Goal: Entertainment & Leisure: Browse casually

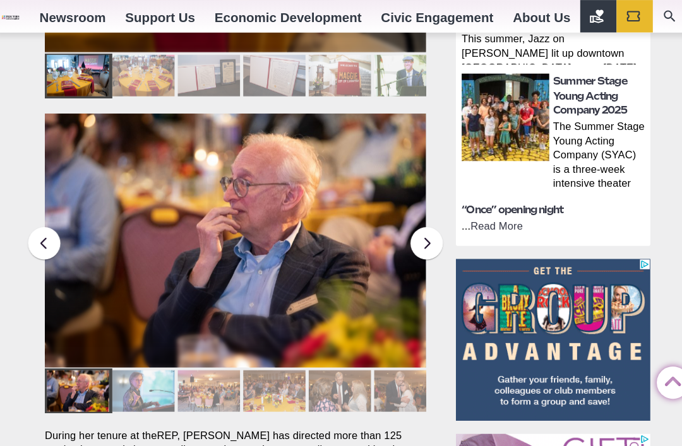
scroll to position [774, 0]
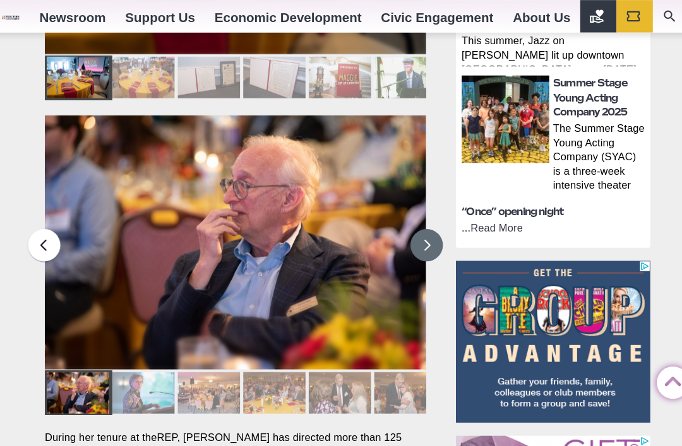
click at [424, 223] on button at bounding box center [420, 239] width 32 height 32
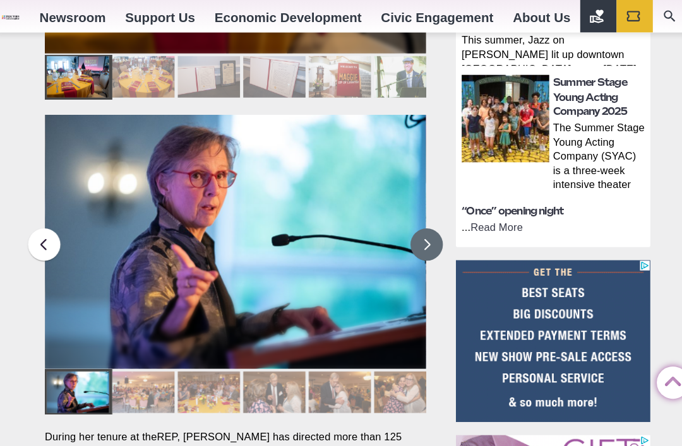
click at [417, 223] on button at bounding box center [420, 239] width 32 height 32
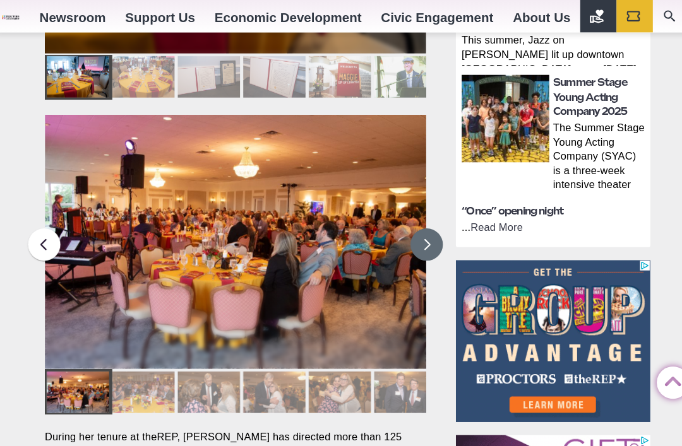
click at [425, 223] on button at bounding box center [420, 239] width 32 height 32
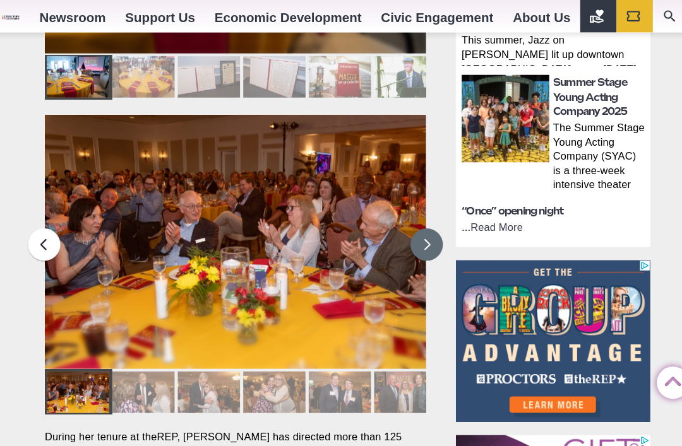
click at [424, 223] on button at bounding box center [420, 239] width 32 height 32
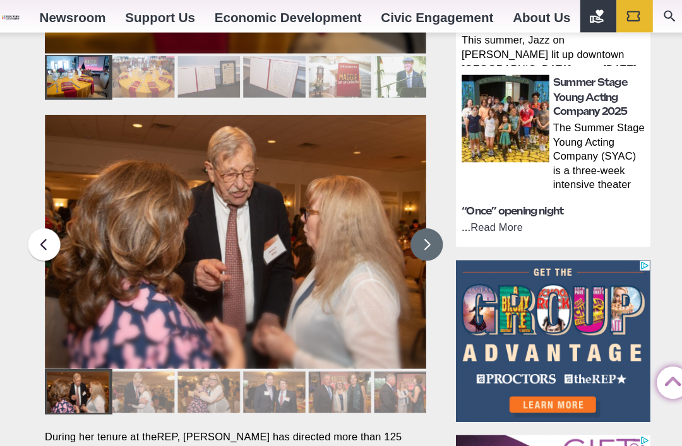
click at [424, 223] on button at bounding box center [420, 239] width 32 height 32
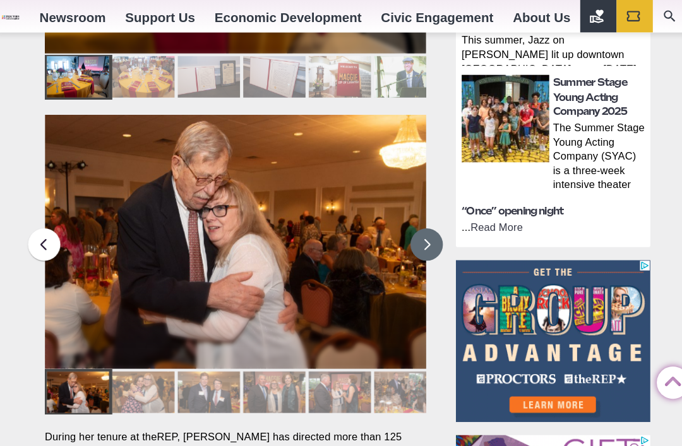
click at [424, 223] on button at bounding box center [420, 239] width 32 height 32
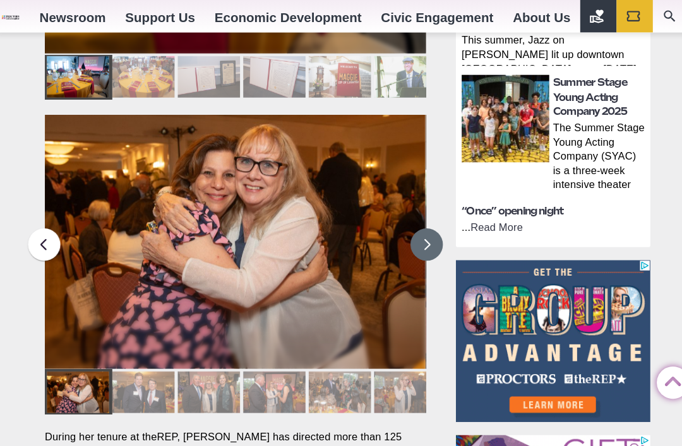
click at [421, 223] on button at bounding box center [420, 239] width 32 height 32
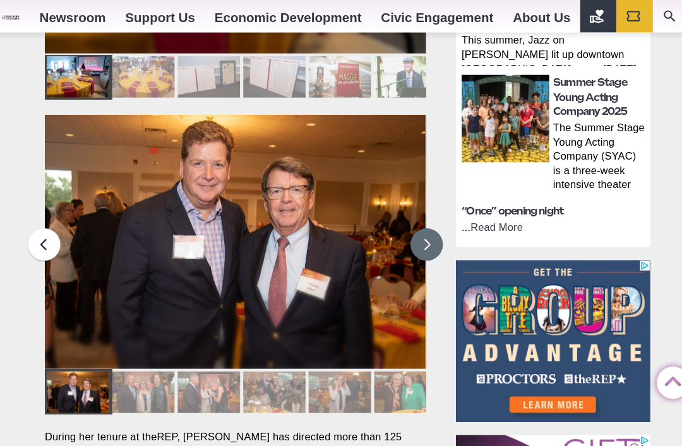
click at [422, 223] on button at bounding box center [420, 239] width 32 height 32
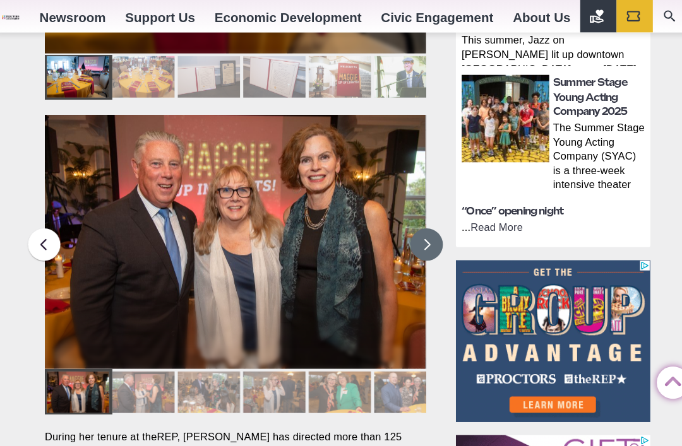
click at [419, 223] on button at bounding box center [420, 239] width 32 height 32
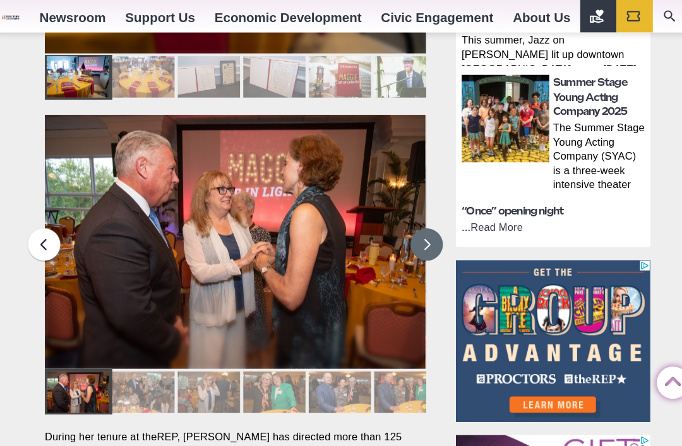
click at [418, 223] on button at bounding box center [420, 239] width 32 height 32
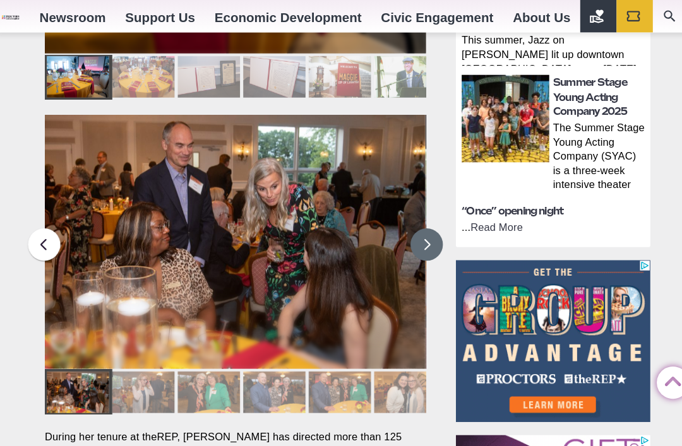
click at [423, 223] on button at bounding box center [420, 239] width 32 height 32
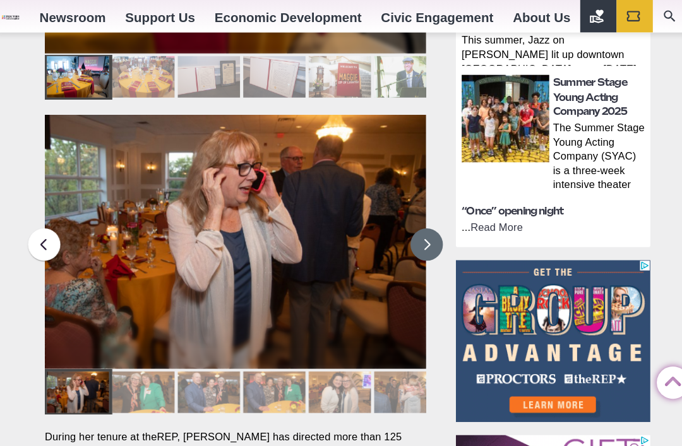
click at [421, 223] on button at bounding box center [420, 239] width 32 height 32
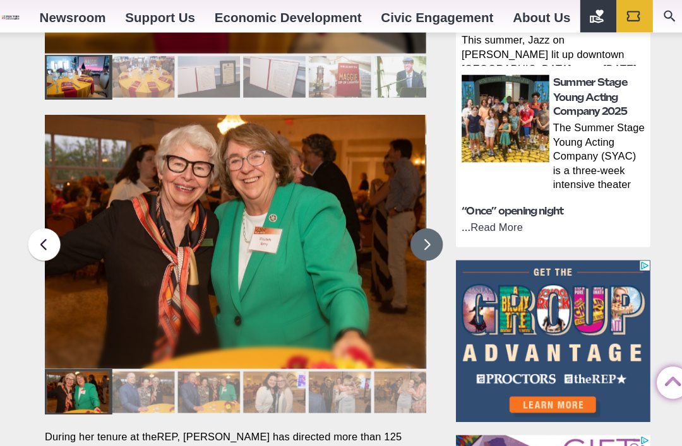
click at [422, 223] on button at bounding box center [420, 239] width 32 height 32
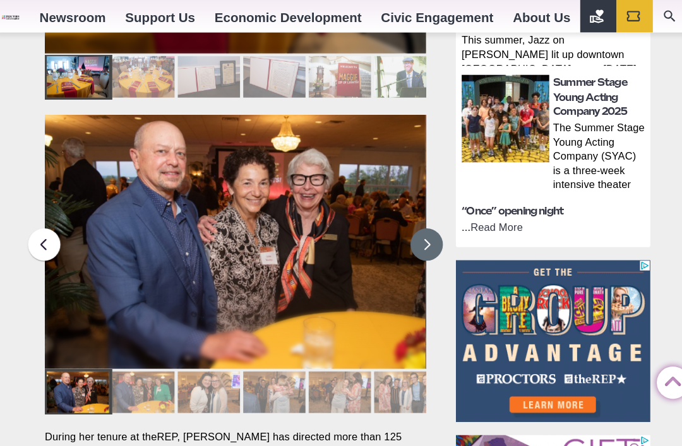
click at [421, 223] on button at bounding box center [420, 239] width 32 height 32
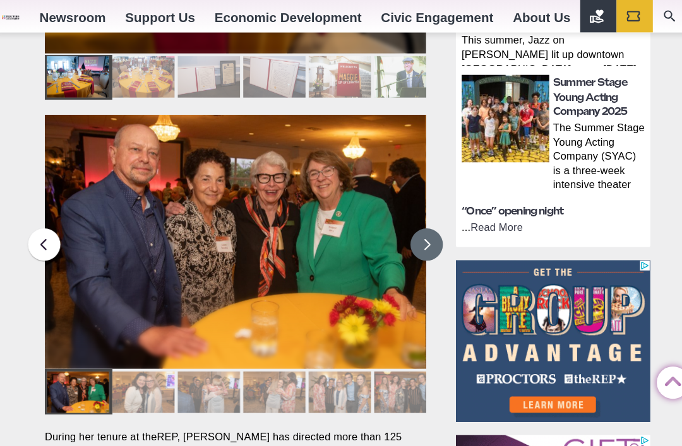
click at [422, 223] on button at bounding box center [420, 239] width 32 height 32
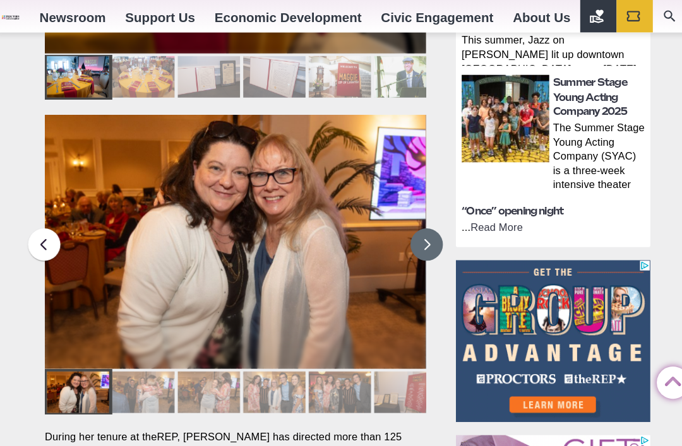
click at [422, 223] on button at bounding box center [420, 239] width 32 height 32
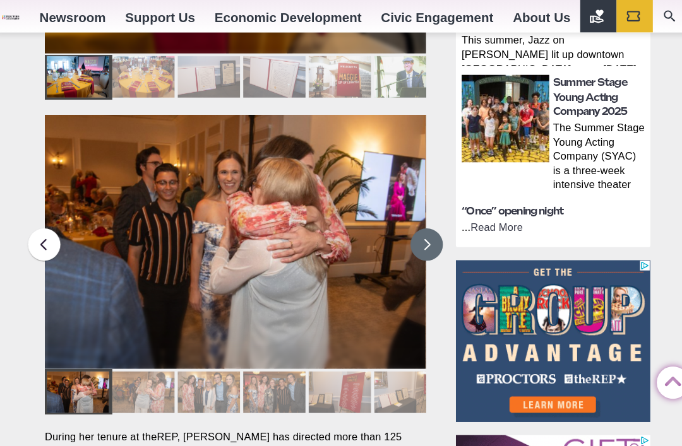
click at [422, 223] on button at bounding box center [420, 239] width 32 height 32
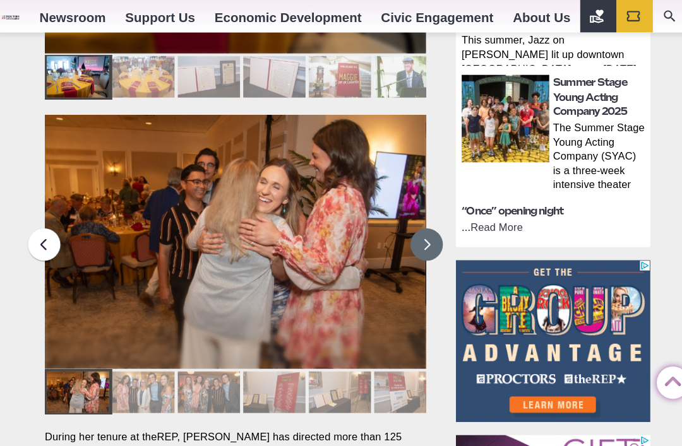
click at [422, 223] on button at bounding box center [420, 239] width 32 height 32
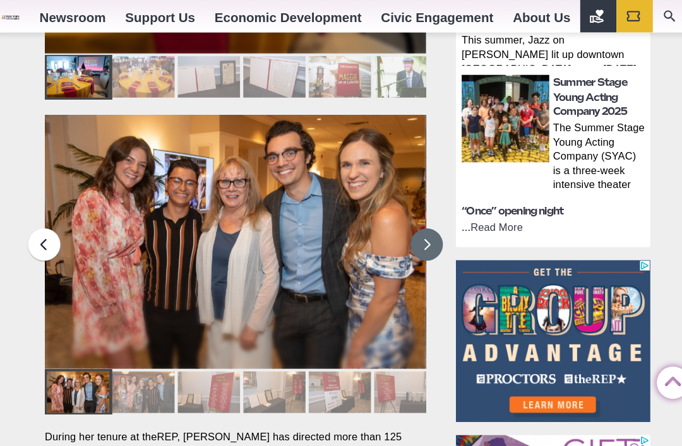
click at [421, 223] on button at bounding box center [420, 239] width 32 height 32
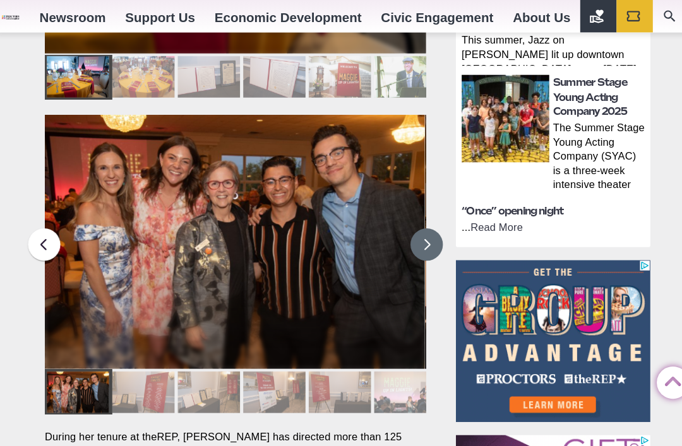
click at [423, 223] on button at bounding box center [420, 239] width 32 height 32
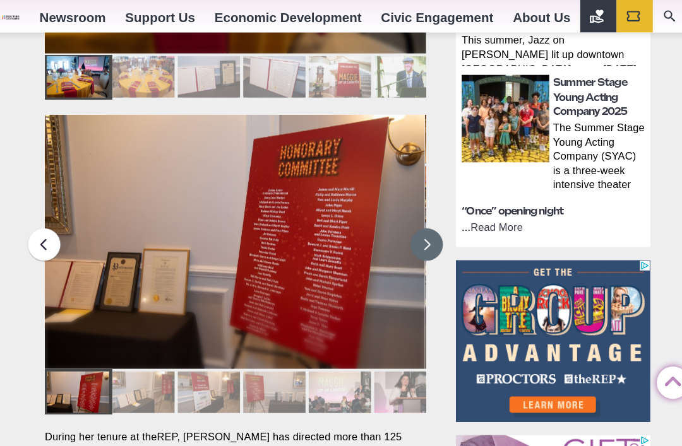
click at [424, 223] on button at bounding box center [420, 239] width 32 height 32
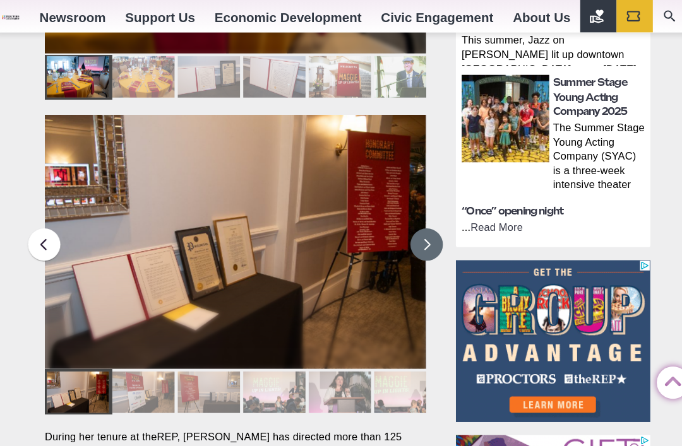
click at [420, 223] on button at bounding box center [420, 239] width 32 height 32
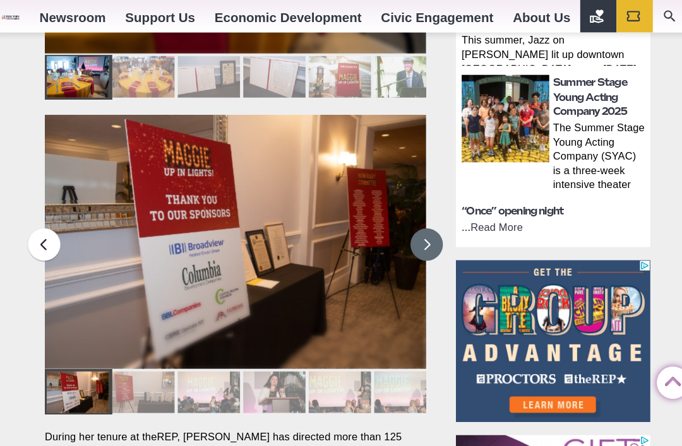
click at [422, 223] on button at bounding box center [420, 239] width 32 height 32
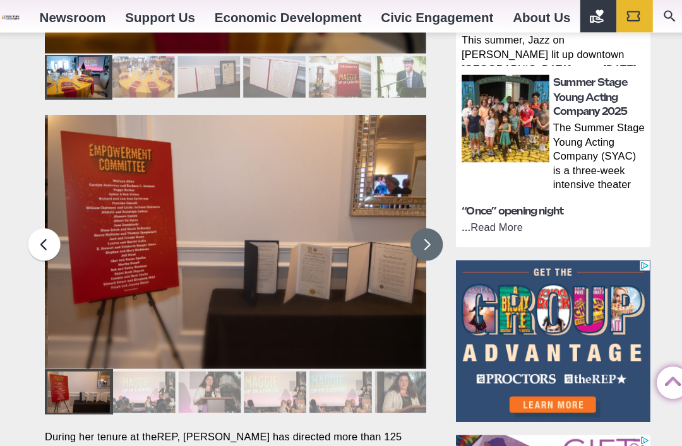
click at [422, 223] on button at bounding box center [420, 239] width 32 height 32
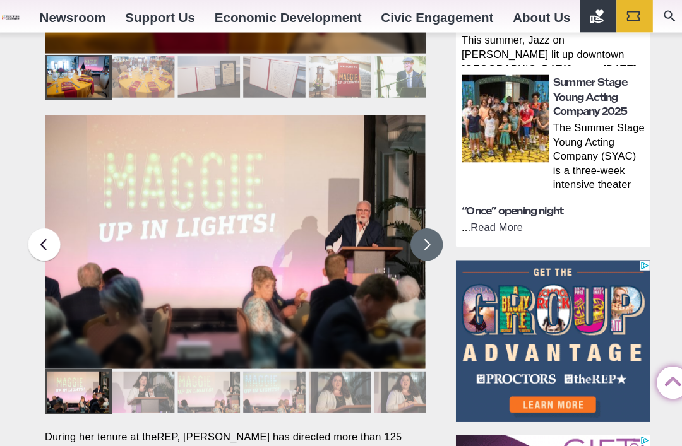
click at [419, 223] on button at bounding box center [420, 239] width 32 height 32
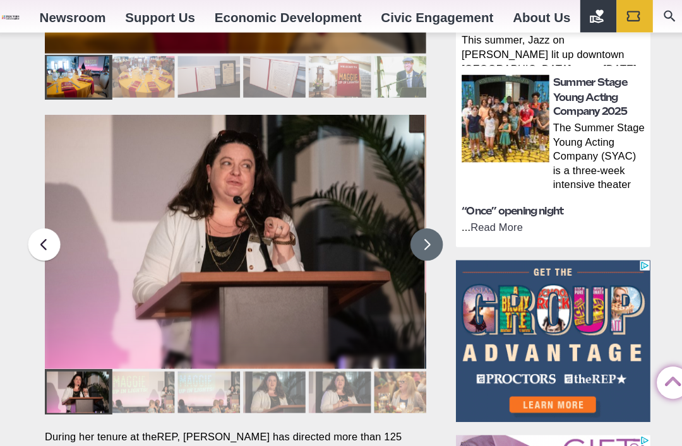
click at [421, 223] on button at bounding box center [420, 239] width 32 height 32
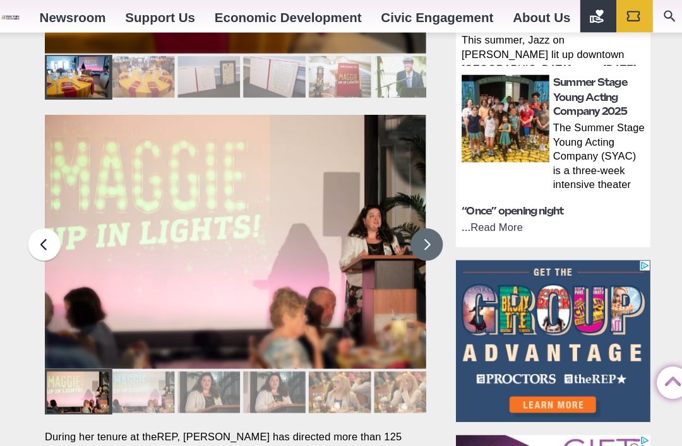
click at [419, 223] on button at bounding box center [420, 239] width 32 height 32
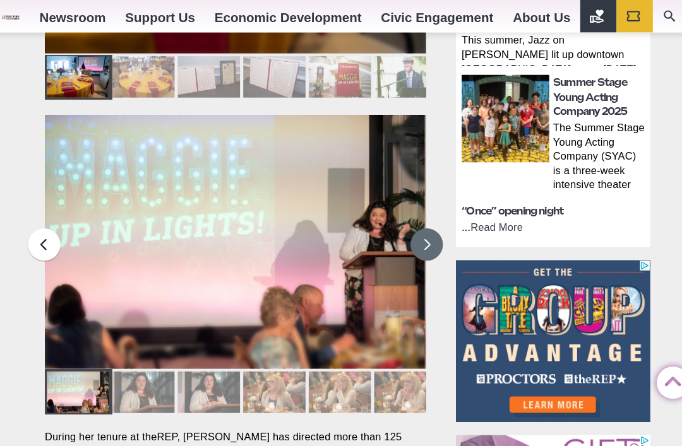
click at [422, 223] on button at bounding box center [420, 239] width 32 height 32
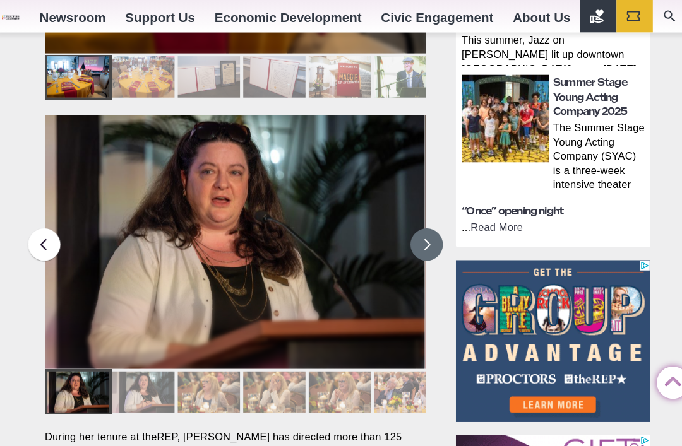
click at [420, 223] on button at bounding box center [420, 239] width 32 height 32
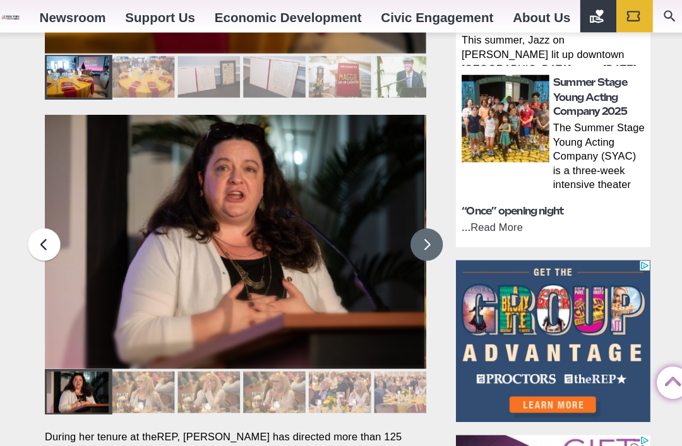
click at [421, 223] on button at bounding box center [420, 239] width 32 height 32
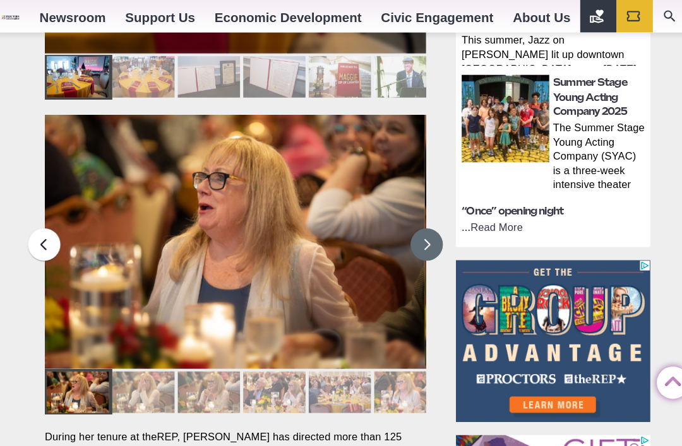
click at [421, 223] on button at bounding box center [420, 239] width 32 height 32
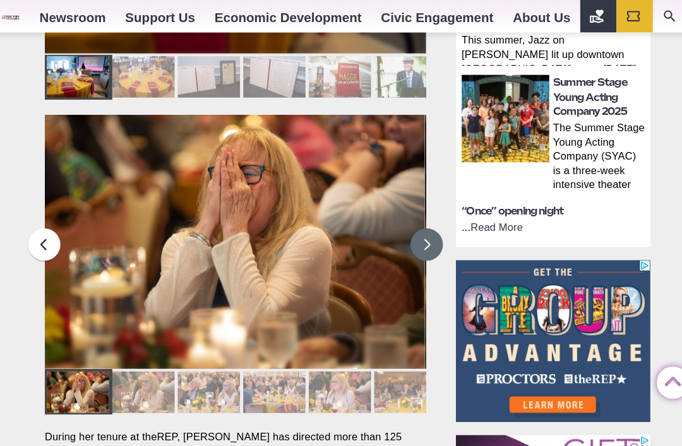
click at [421, 223] on button at bounding box center [420, 239] width 32 height 32
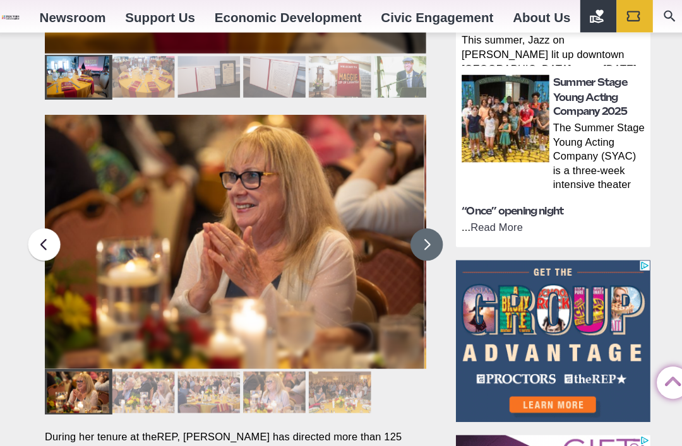
click at [421, 223] on button at bounding box center [420, 239] width 32 height 32
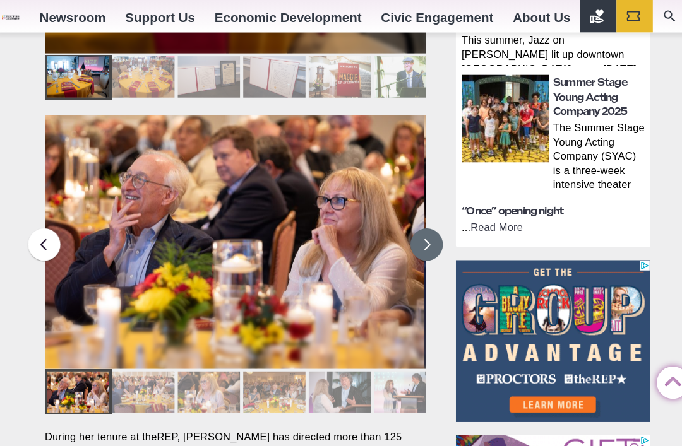
click at [422, 223] on button at bounding box center [420, 239] width 32 height 32
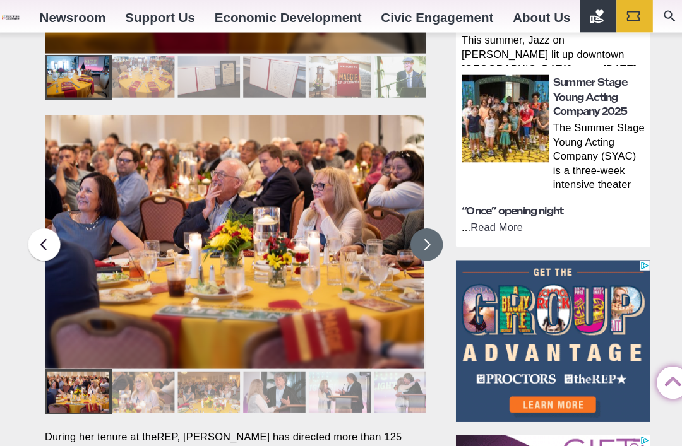
click at [422, 223] on button at bounding box center [420, 239] width 32 height 32
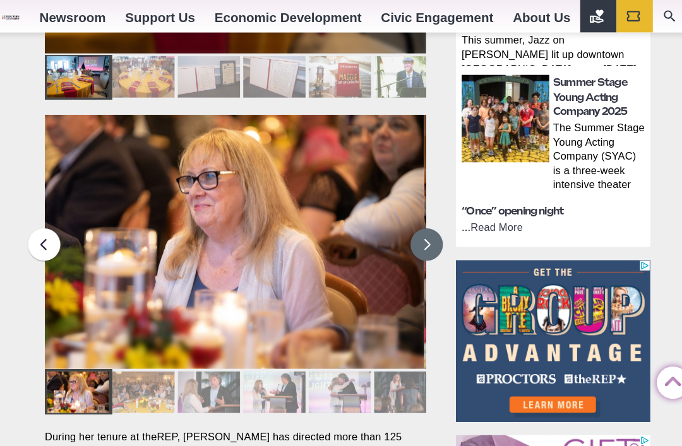
click at [421, 223] on button at bounding box center [420, 239] width 32 height 32
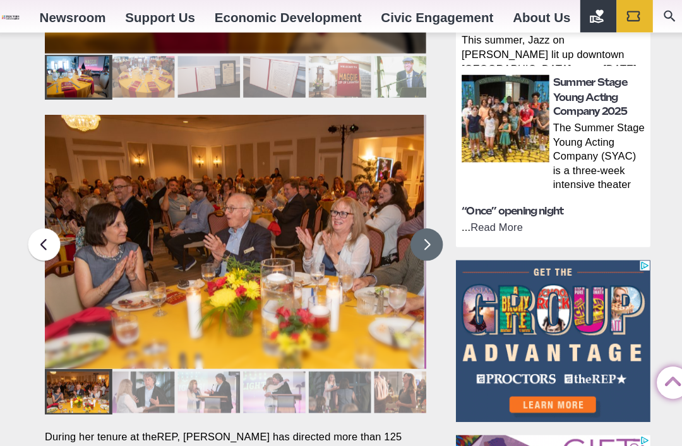
click at [422, 223] on button at bounding box center [420, 239] width 32 height 32
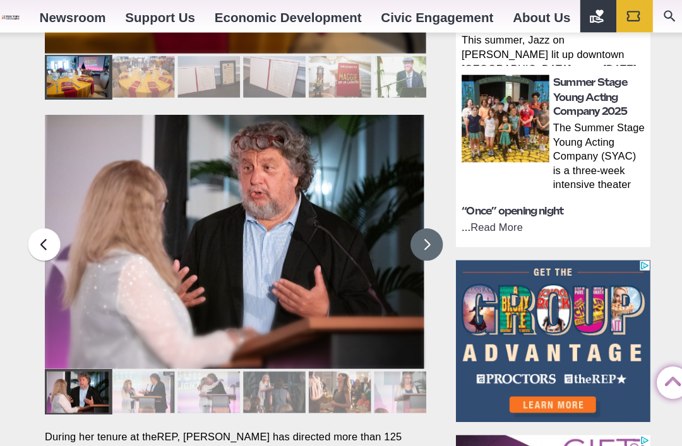
click at [422, 223] on button at bounding box center [420, 239] width 32 height 32
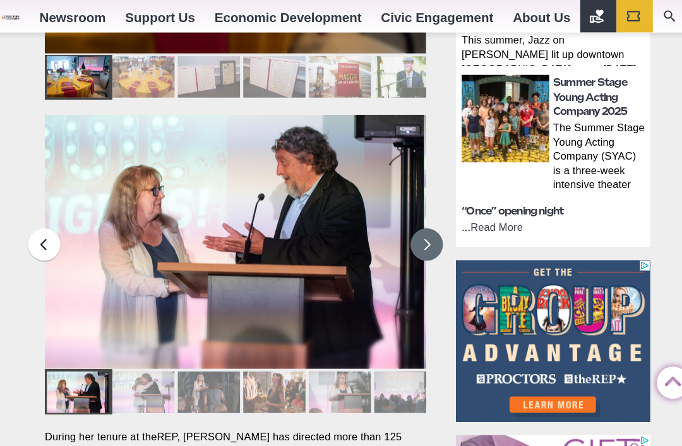
click at [421, 223] on button at bounding box center [420, 239] width 32 height 32
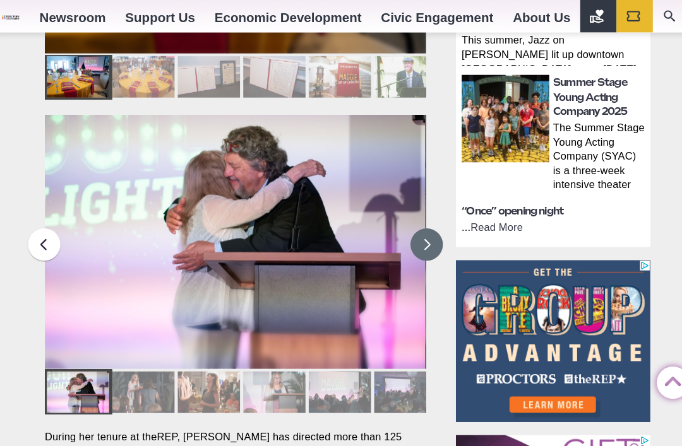
click at [420, 223] on button at bounding box center [420, 239] width 32 height 32
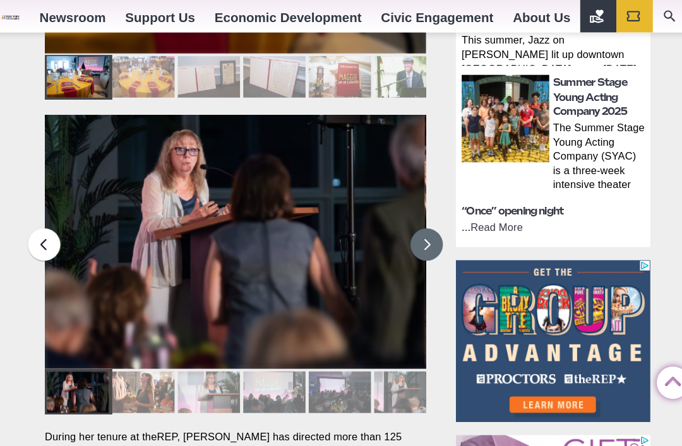
click at [421, 223] on button at bounding box center [420, 239] width 32 height 32
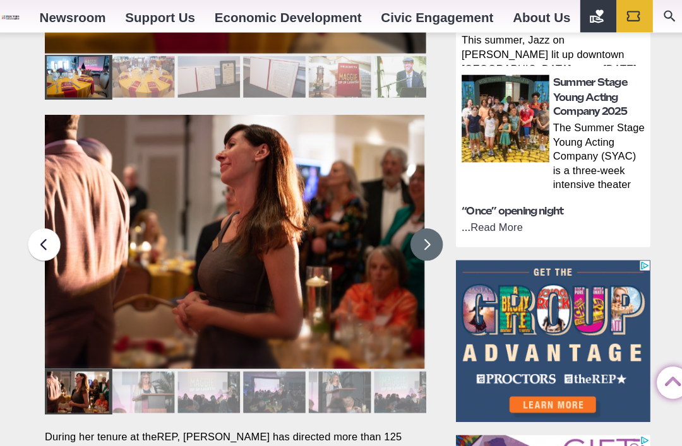
click at [420, 223] on button at bounding box center [420, 239] width 32 height 32
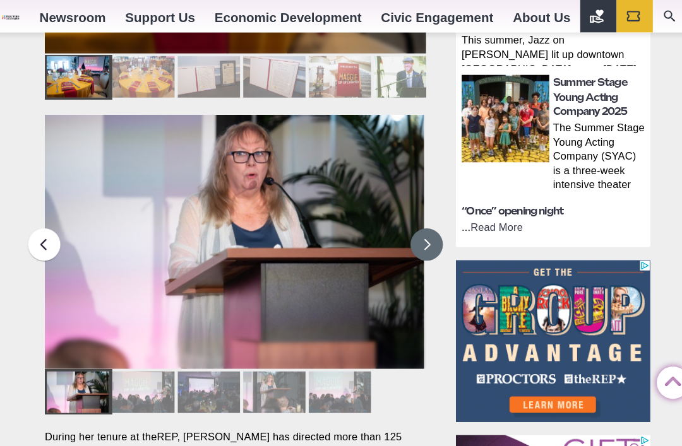
click at [419, 223] on button at bounding box center [420, 239] width 32 height 32
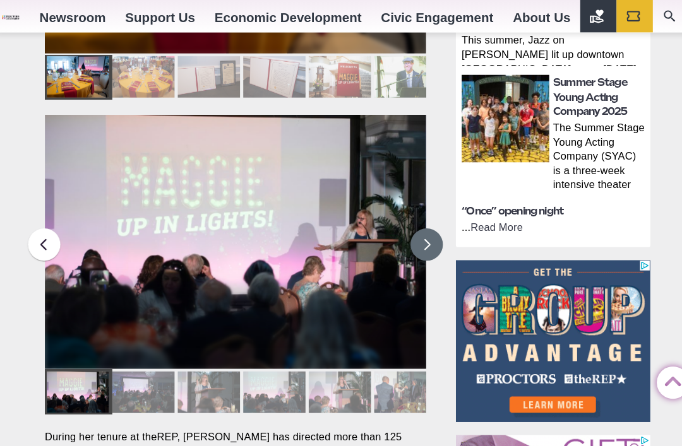
click at [418, 223] on button at bounding box center [420, 239] width 32 height 32
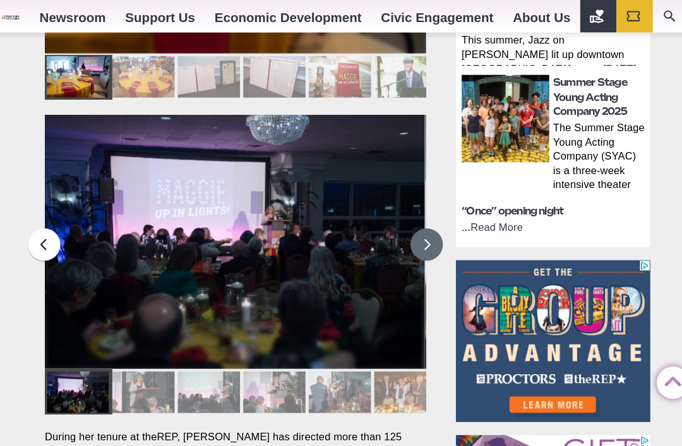
click at [419, 223] on button at bounding box center [420, 239] width 32 height 32
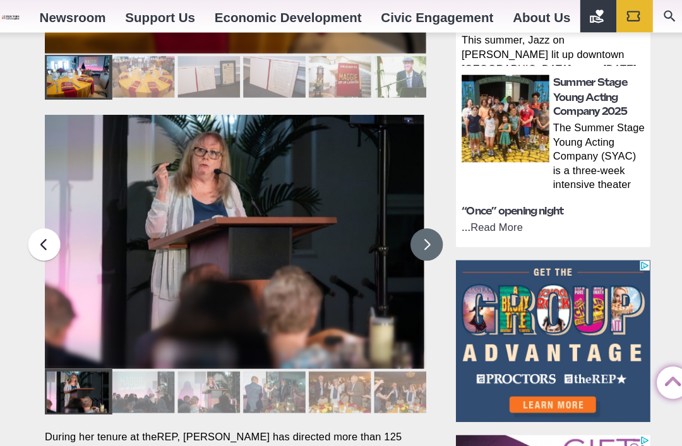
click at [420, 223] on button at bounding box center [420, 239] width 32 height 32
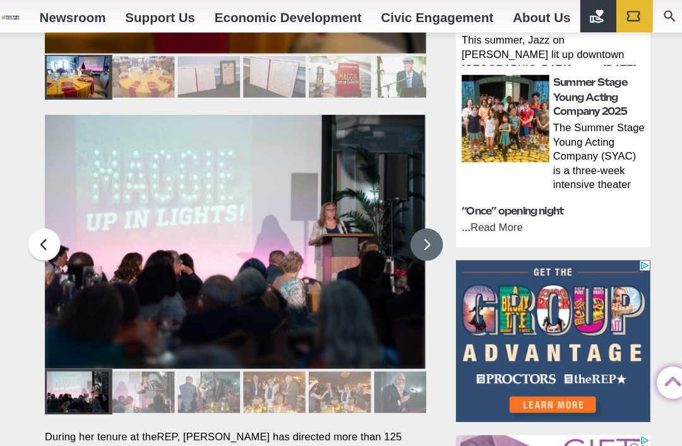
click at [419, 223] on button at bounding box center [420, 239] width 32 height 32
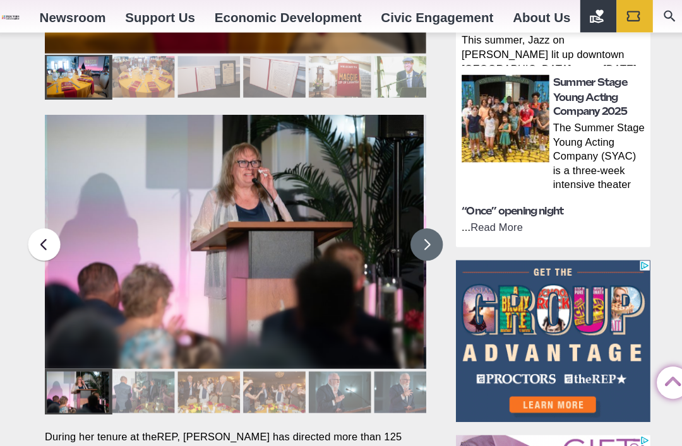
click at [422, 223] on button at bounding box center [420, 239] width 32 height 32
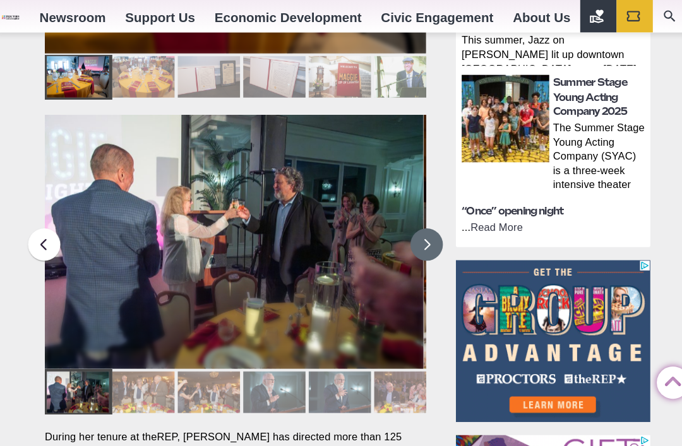
click at [421, 223] on button at bounding box center [420, 239] width 32 height 32
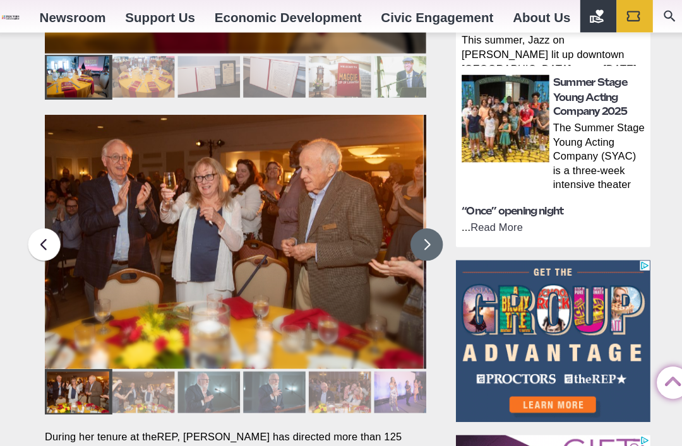
click at [421, 223] on button at bounding box center [420, 239] width 32 height 32
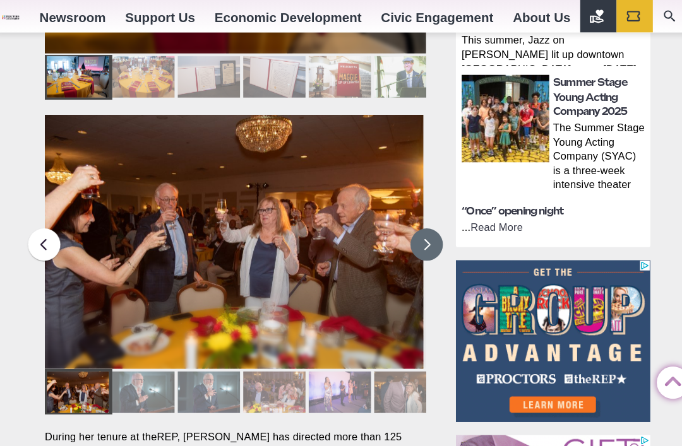
click at [420, 223] on button at bounding box center [420, 239] width 32 height 32
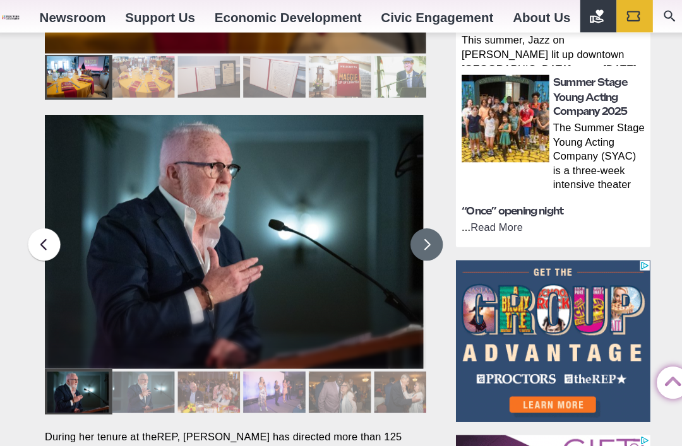
click at [422, 223] on button at bounding box center [420, 239] width 32 height 32
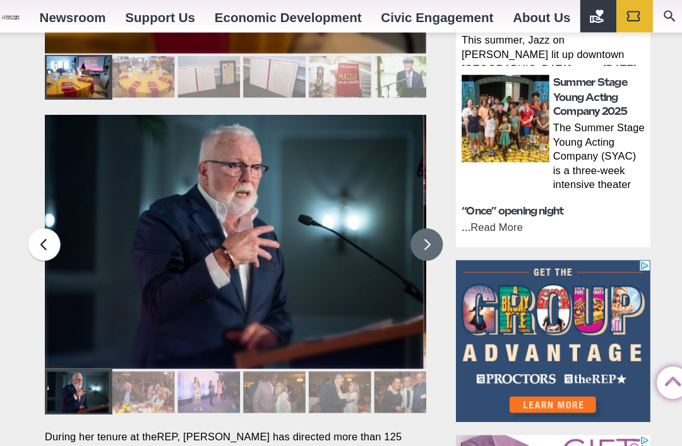
click at [420, 223] on button at bounding box center [420, 239] width 32 height 32
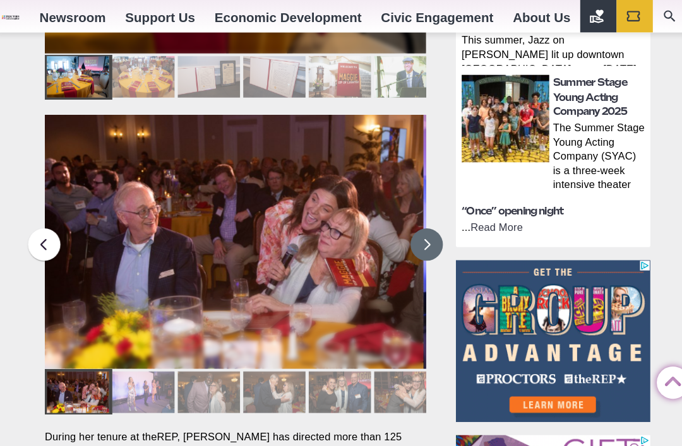
click at [420, 223] on button at bounding box center [420, 239] width 32 height 32
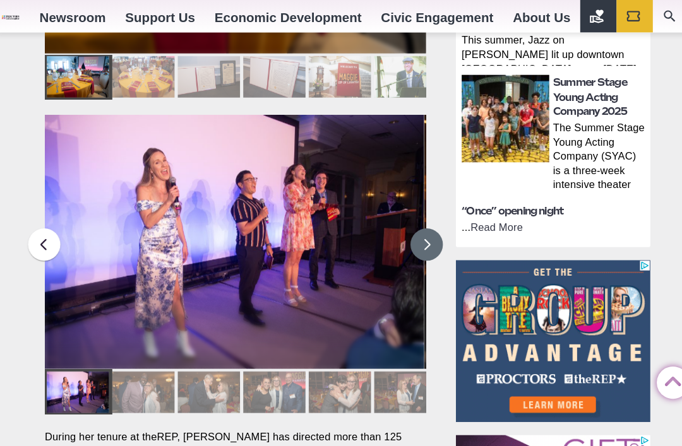
click at [419, 223] on button at bounding box center [420, 239] width 32 height 32
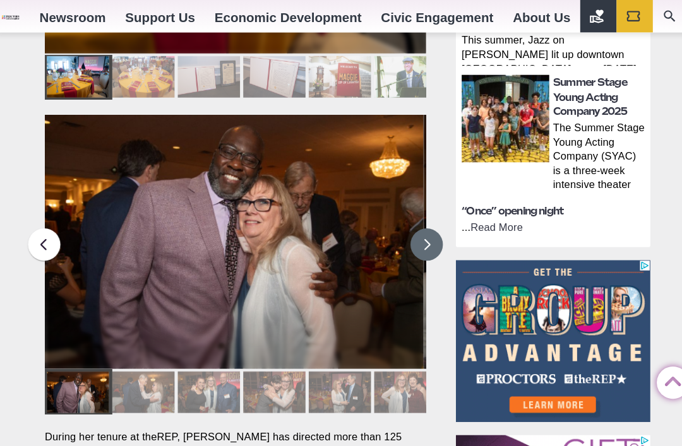
click at [420, 223] on button at bounding box center [420, 239] width 32 height 32
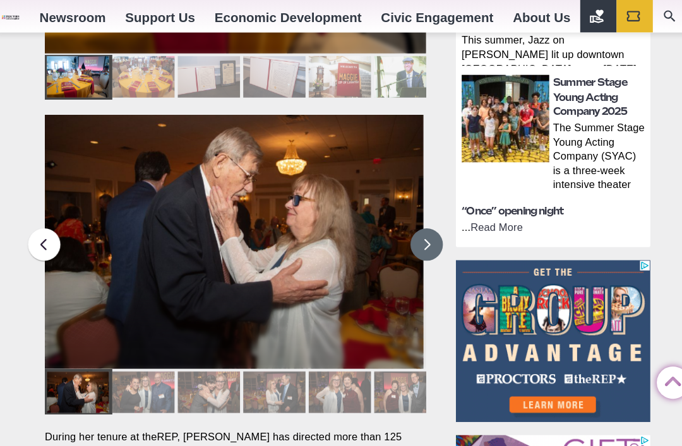
click at [418, 223] on button at bounding box center [420, 239] width 32 height 32
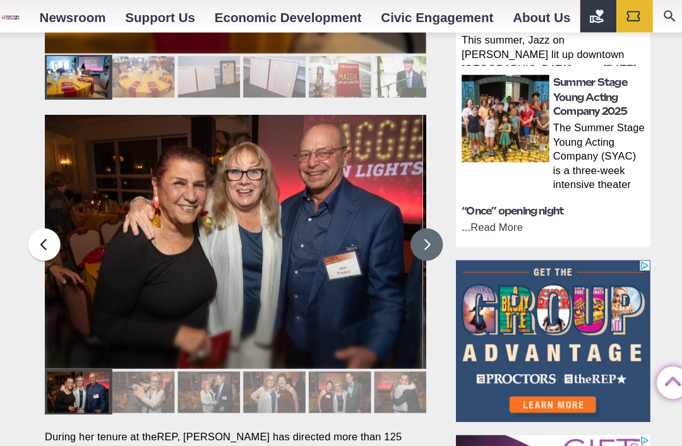
click at [417, 223] on button at bounding box center [420, 239] width 32 height 32
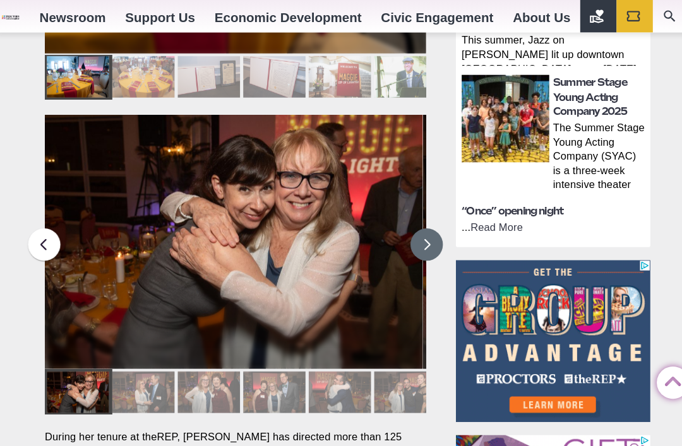
click at [418, 223] on button at bounding box center [420, 239] width 32 height 32
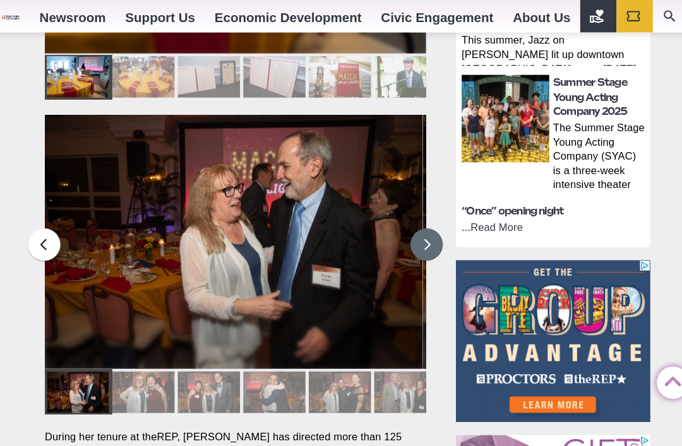
click at [417, 223] on button at bounding box center [420, 239] width 32 height 32
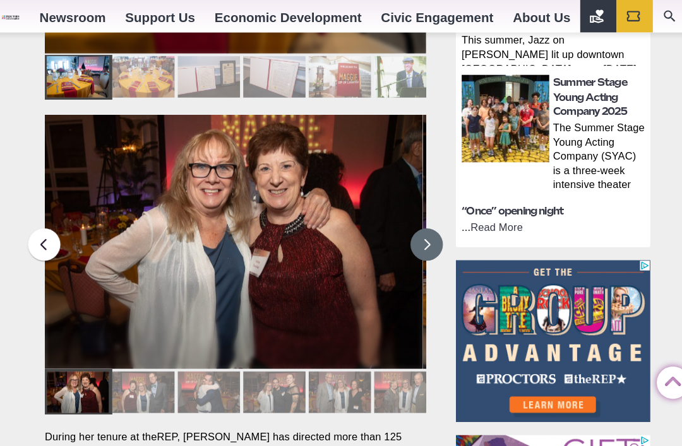
click at [420, 223] on button at bounding box center [420, 239] width 32 height 32
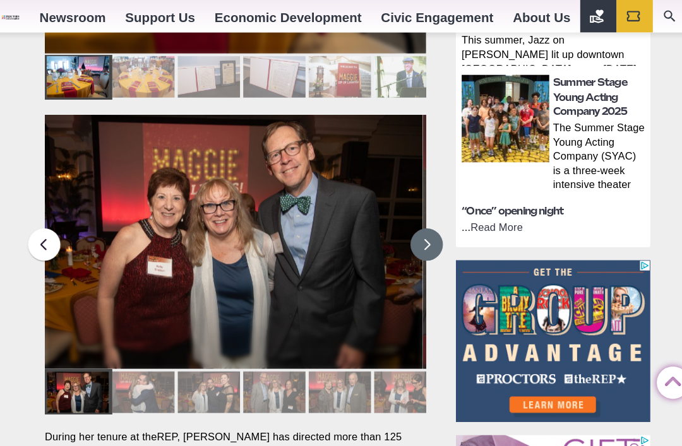
click at [420, 223] on button at bounding box center [420, 239] width 32 height 32
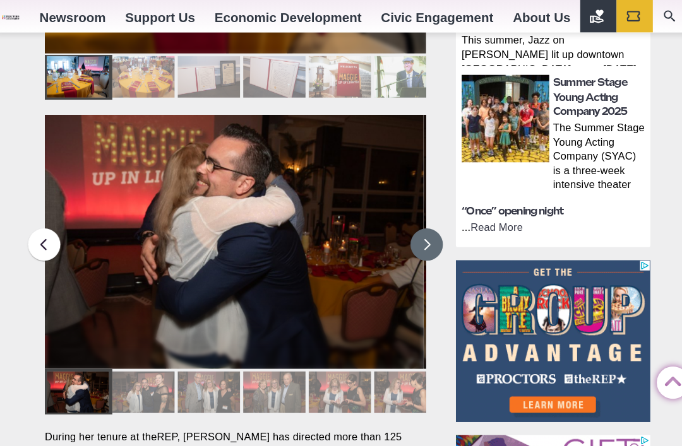
click at [420, 223] on button at bounding box center [420, 239] width 32 height 32
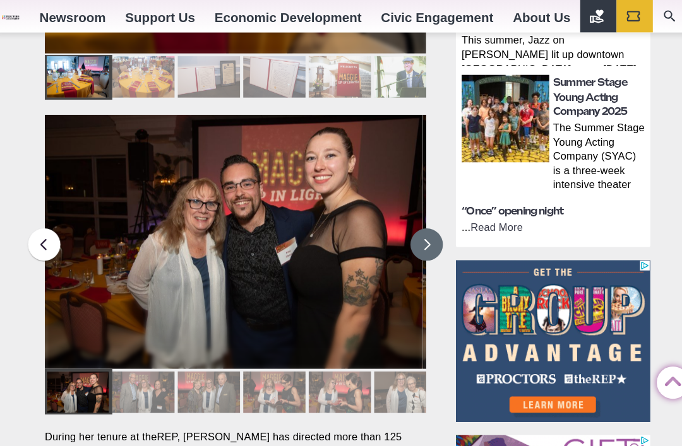
click at [419, 223] on button at bounding box center [420, 239] width 32 height 32
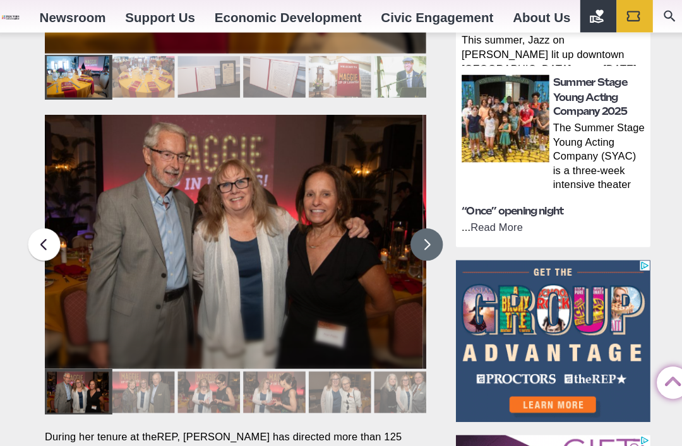
click at [418, 223] on button at bounding box center [420, 239] width 32 height 32
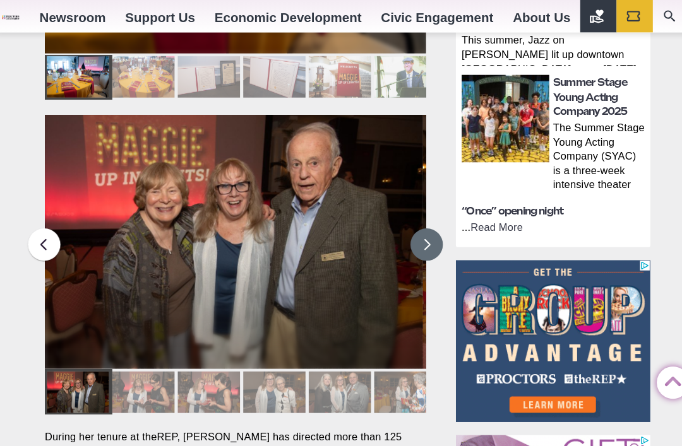
click at [420, 223] on button at bounding box center [420, 239] width 32 height 32
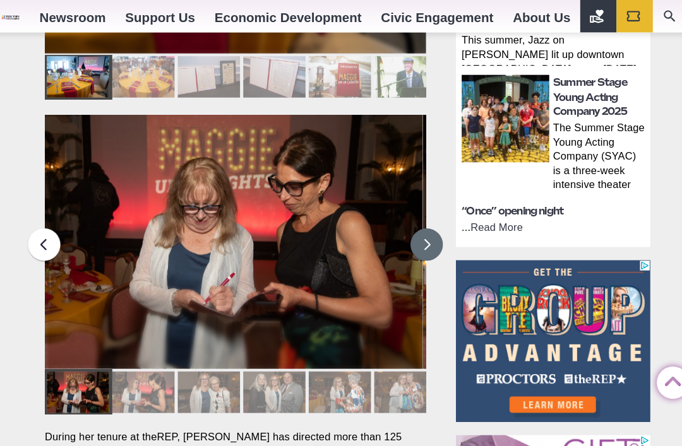
click at [420, 223] on button at bounding box center [420, 239] width 32 height 32
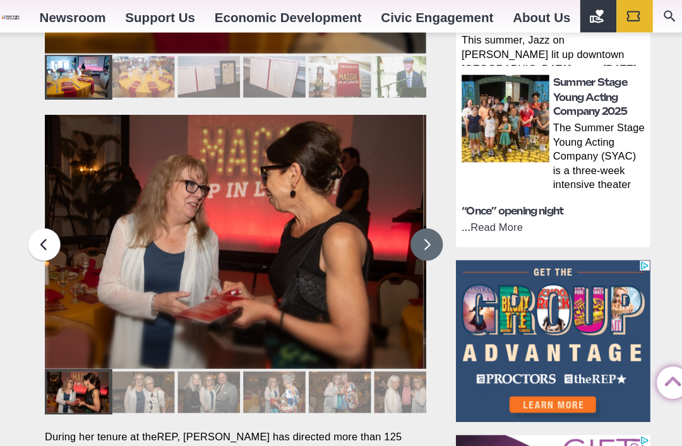
click at [419, 223] on button at bounding box center [420, 239] width 32 height 32
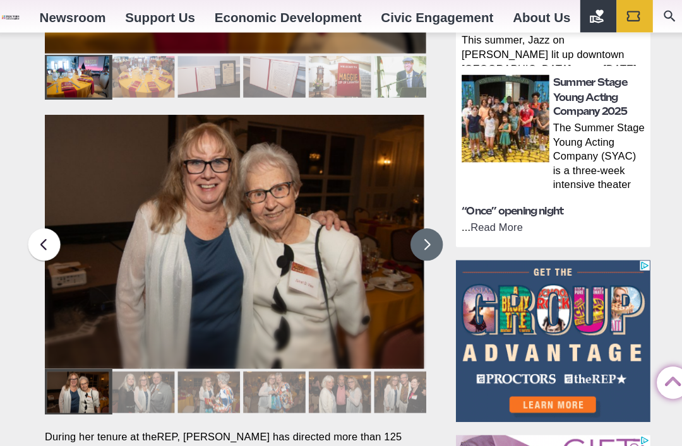
click at [421, 223] on button at bounding box center [420, 239] width 32 height 32
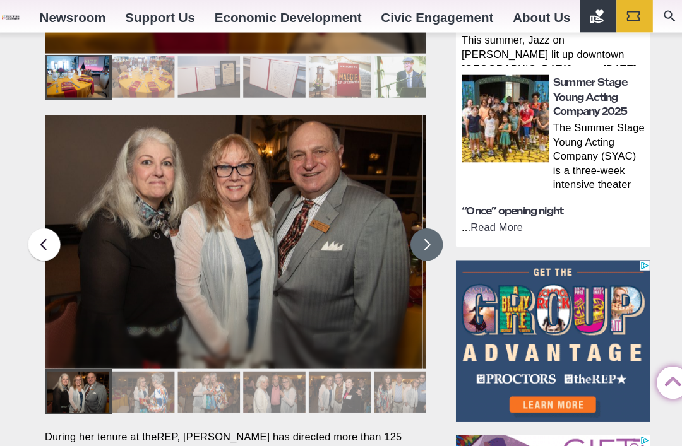
click at [419, 223] on button at bounding box center [420, 239] width 32 height 32
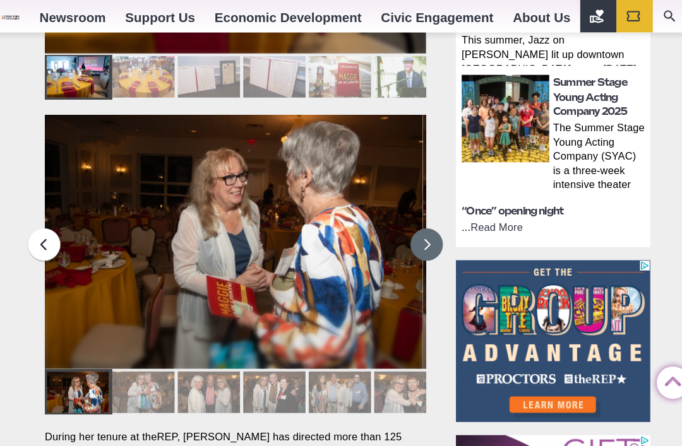
click at [421, 223] on button at bounding box center [420, 239] width 32 height 32
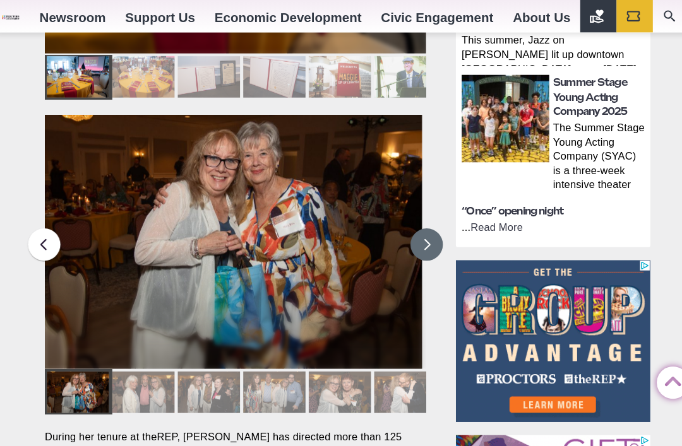
click at [421, 223] on button at bounding box center [420, 239] width 32 height 32
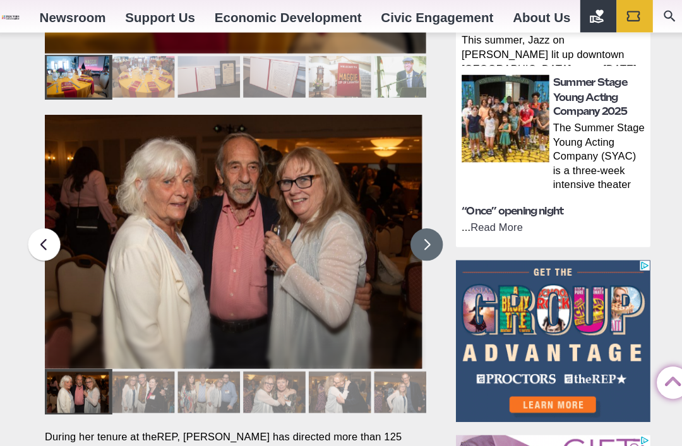
click at [420, 223] on button at bounding box center [420, 239] width 32 height 32
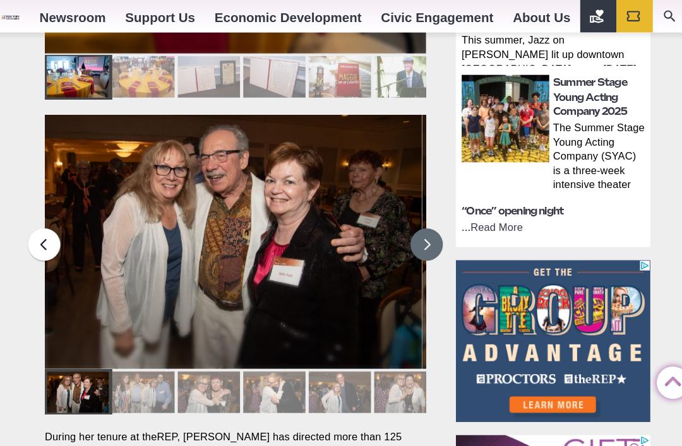
click at [419, 223] on button at bounding box center [420, 239] width 32 height 32
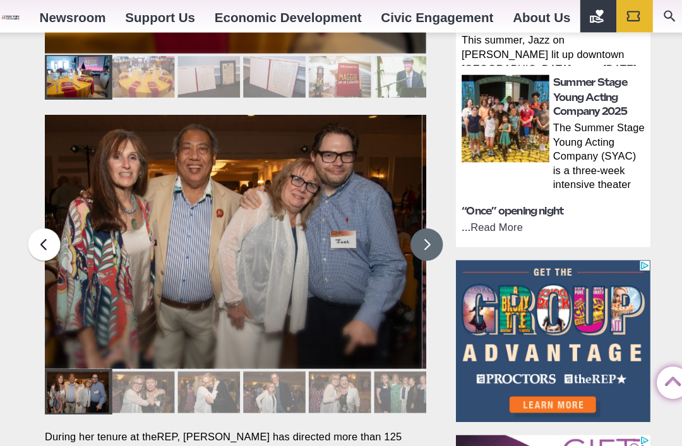
click at [421, 223] on button at bounding box center [420, 239] width 32 height 32
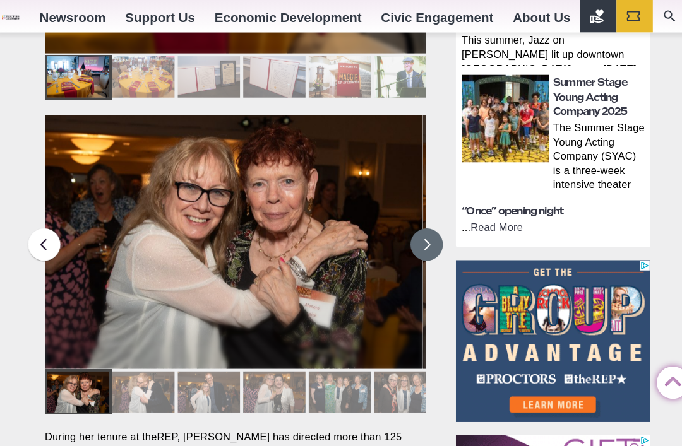
click at [422, 223] on button at bounding box center [420, 239] width 32 height 32
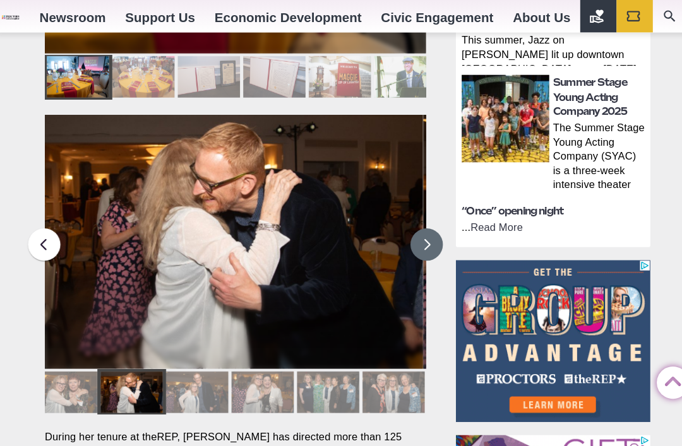
click at [421, 223] on button at bounding box center [420, 239] width 32 height 32
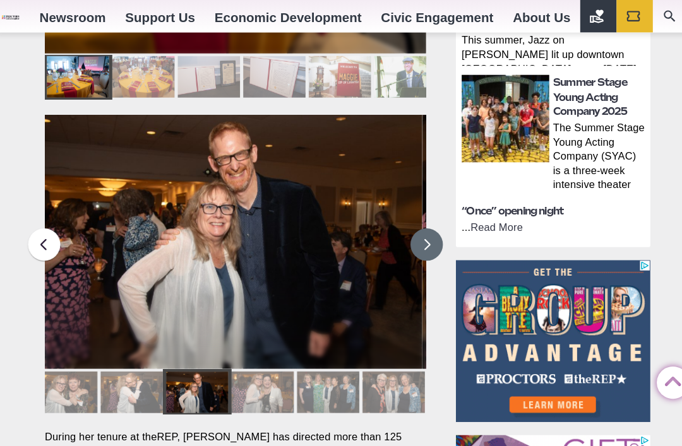
click at [420, 223] on button at bounding box center [420, 239] width 32 height 32
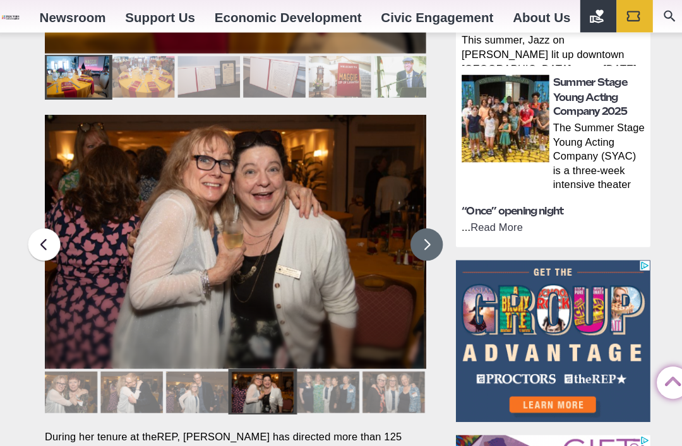
click at [420, 223] on button at bounding box center [420, 239] width 32 height 32
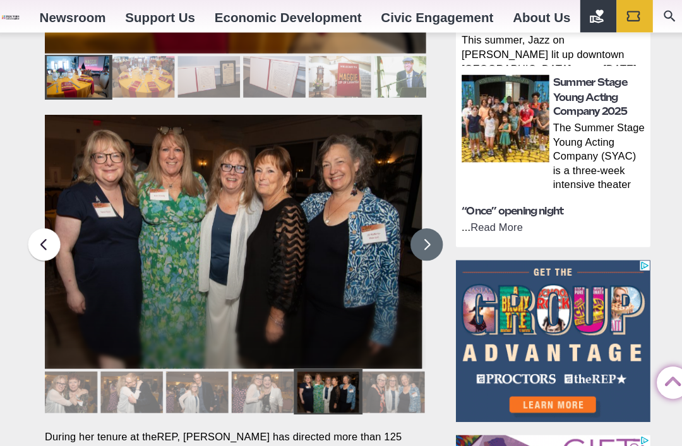
click at [418, 223] on button at bounding box center [420, 239] width 32 height 32
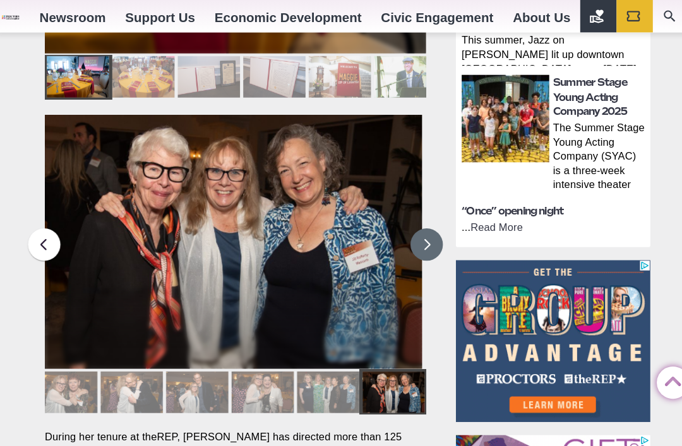
click at [422, 223] on button at bounding box center [420, 239] width 32 height 32
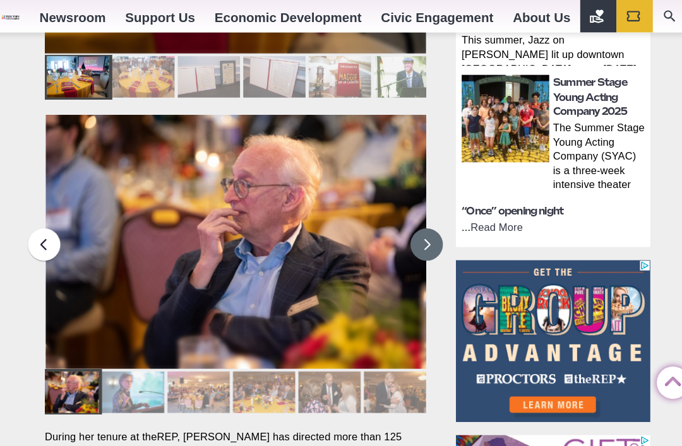
click at [424, 223] on button at bounding box center [420, 239] width 32 height 32
